Goal: Information Seeking & Learning: Learn about a topic

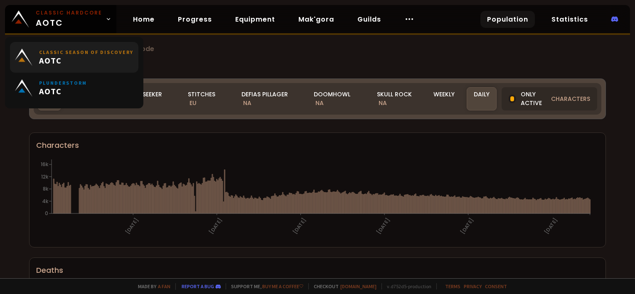
click at [101, 49] on small "Classic Season of Discovery" at bounding box center [86, 52] width 94 height 6
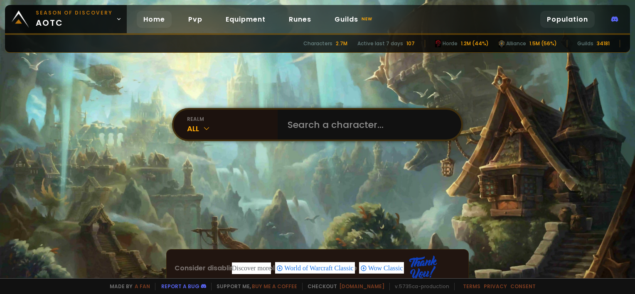
click at [580, 18] on link "Population" at bounding box center [567, 19] width 54 height 17
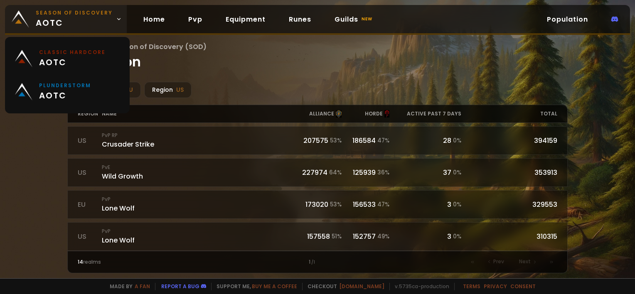
click at [118, 17] on link "Season of Discovery aotc" at bounding box center [66, 19] width 122 height 28
